Goal: Use online tool/utility: Utilize a website feature to perform a specific function

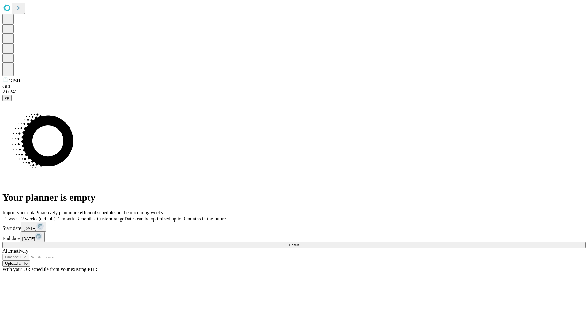
click at [299, 242] on span "Fetch" at bounding box center [294, 244] width 10 height 5
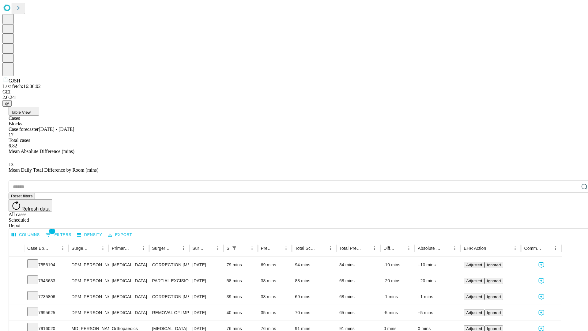
click at [31, 110] on span "Table View" at bounding box center [21, 112] width 20 height 5
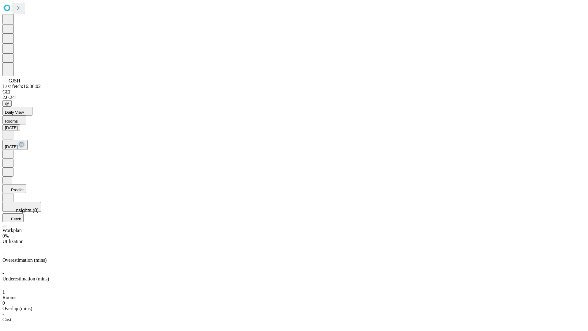
click at [26, 184] on button "Predict" at bounding box center [14, 188] width 24 height 9
